Goal: Book appointment/travel/reservation

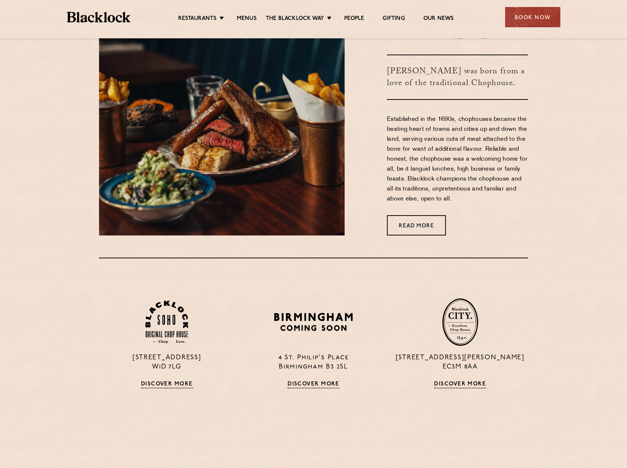
scroll to position [491, 0]
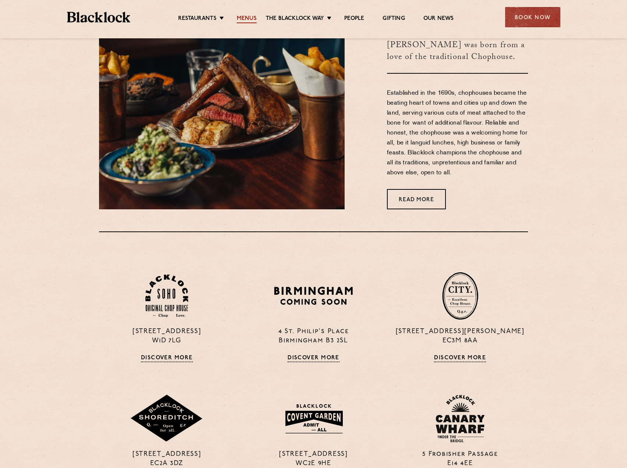
click at [239, 18] on link "Menus" at bounding box center [247, 19] width 20 height 8
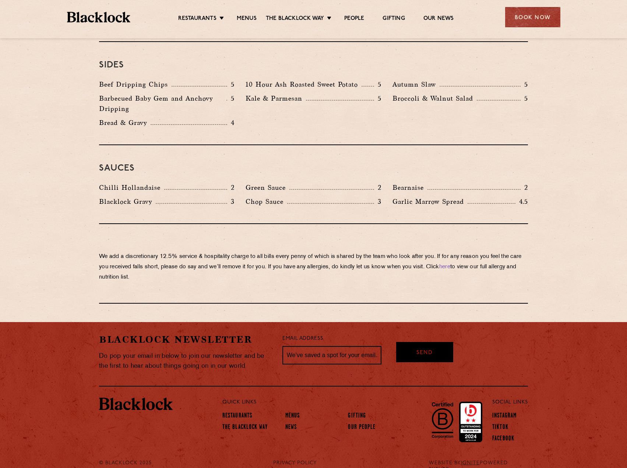
scroll to position [1121, 0]
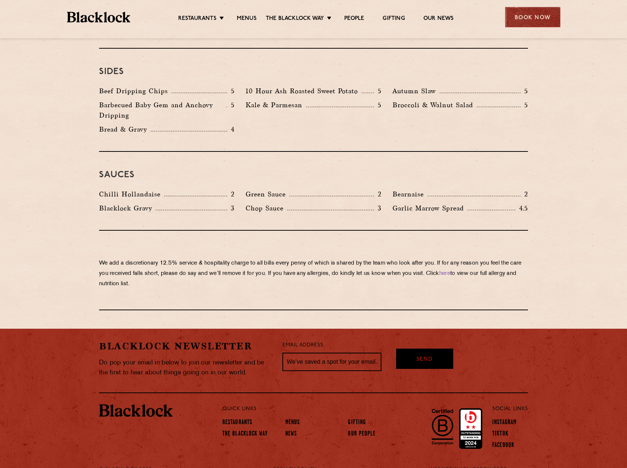
click at [530, 13] on div "Book Now" at bounding box center [532, 17] width 55 height 20
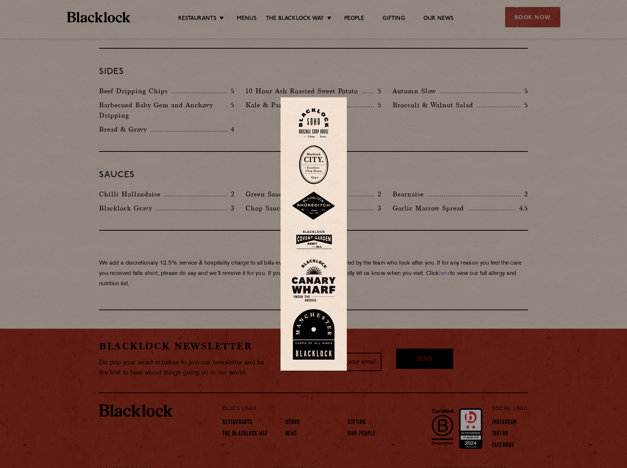
scroll to position [1022, 0]
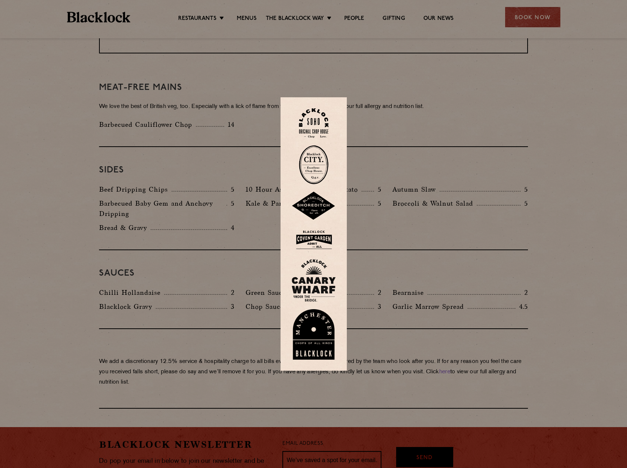
click at [491, 132] on div at bounding box center [313, 234] width 627 height 468
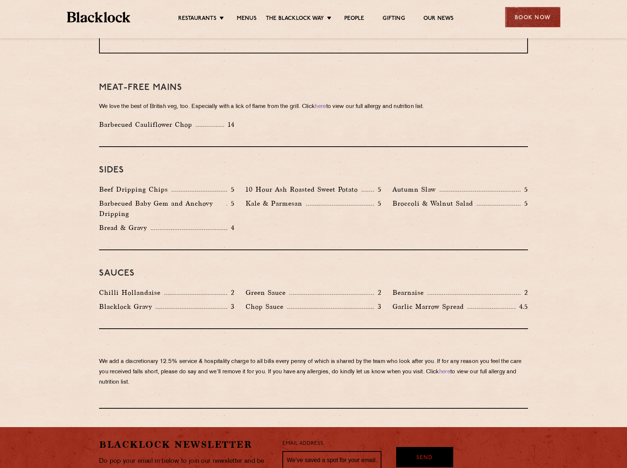
click at [540, 15] on div "Book Now" at bounding box center [532, 17] width 55 height 20
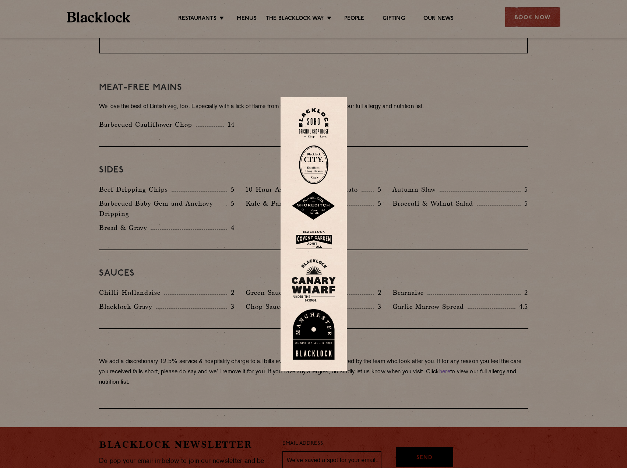
click at [321, 120] on img at bounding box center [313, 123] width 29 height 30
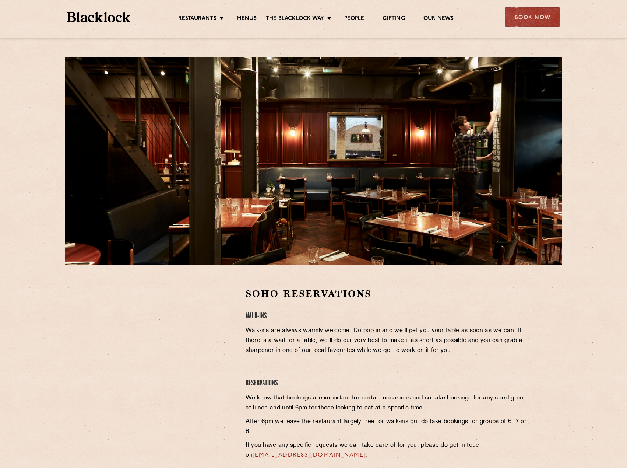
scroll to position [98, 0]
